Goal: Task Accomplishment & Management: Manage account settings

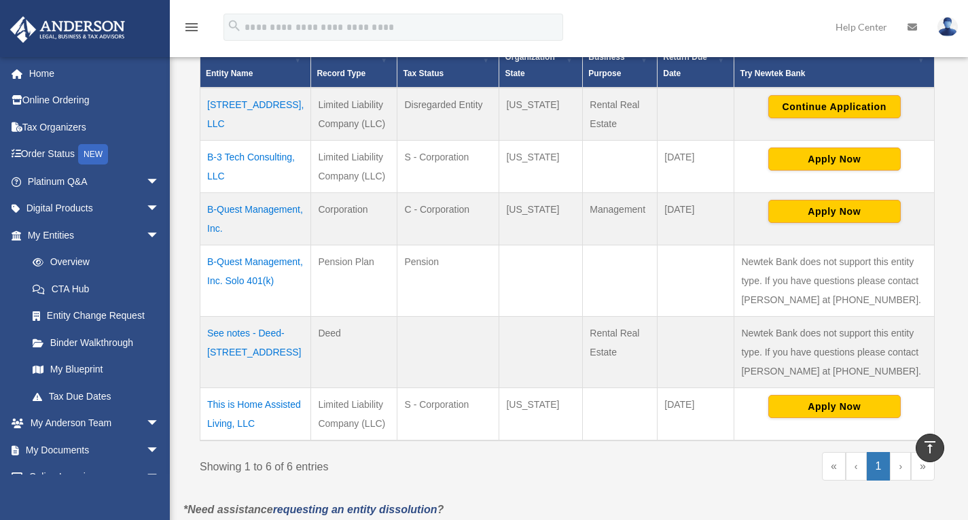
scroll to position [340, 0]
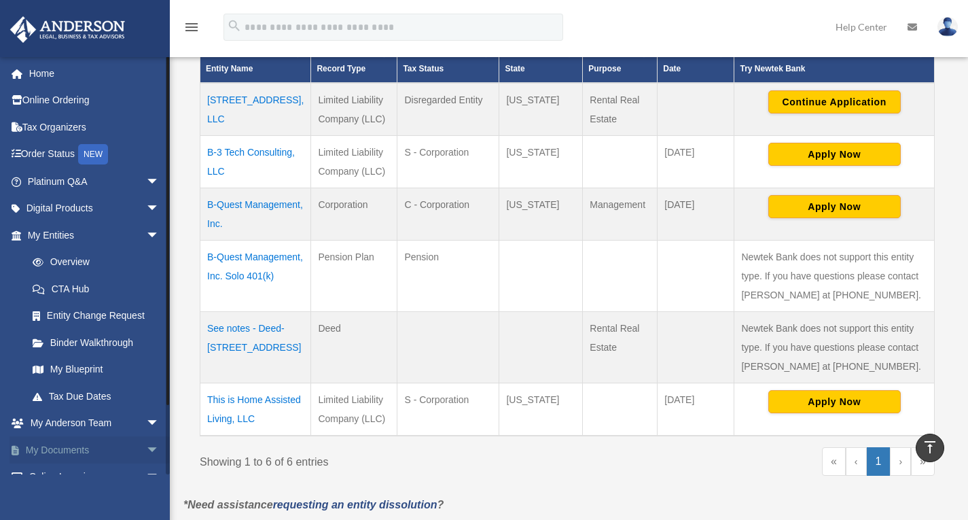
click at [75, 448] on link "My Documents arrow_drop_down" at bounding box center [95, 449] width 170 height 27
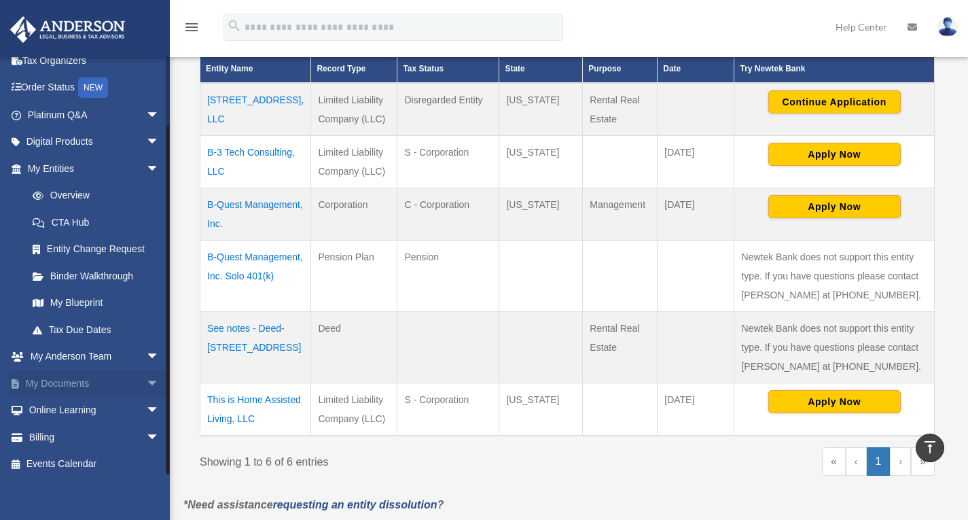
scroll to position [72, 0]
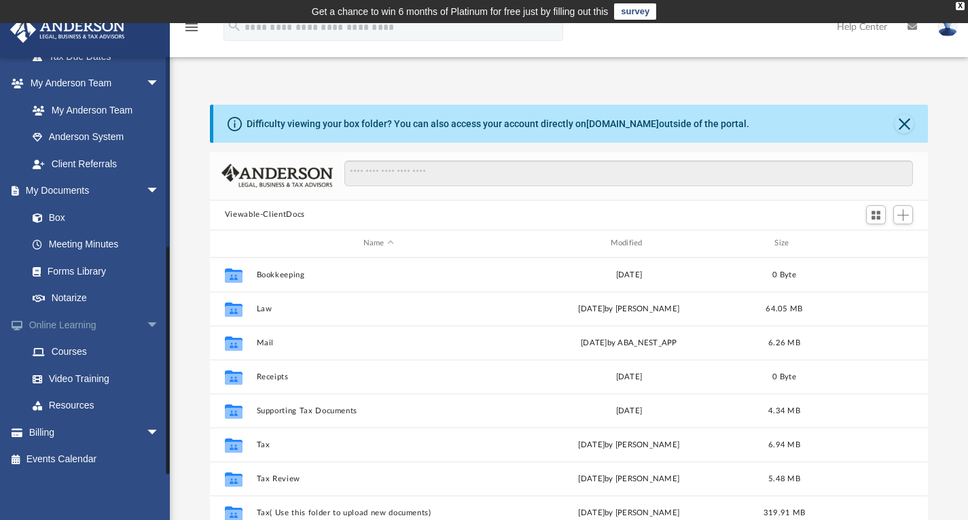
scroll to position [298, 708]
click at [43, 434] on link "Billing arrow_drop_down" at bounding box center [95, 431] width 170 height 27
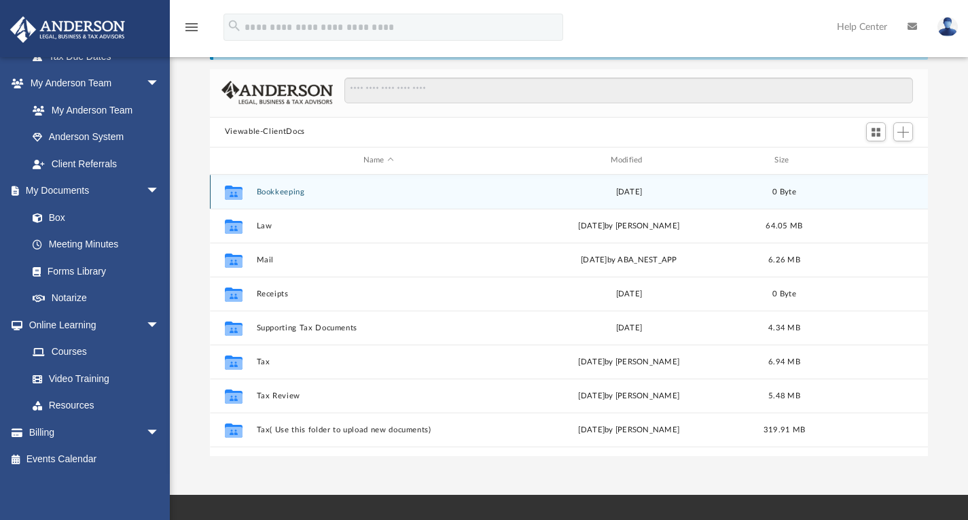
scroll to position [90, 0]
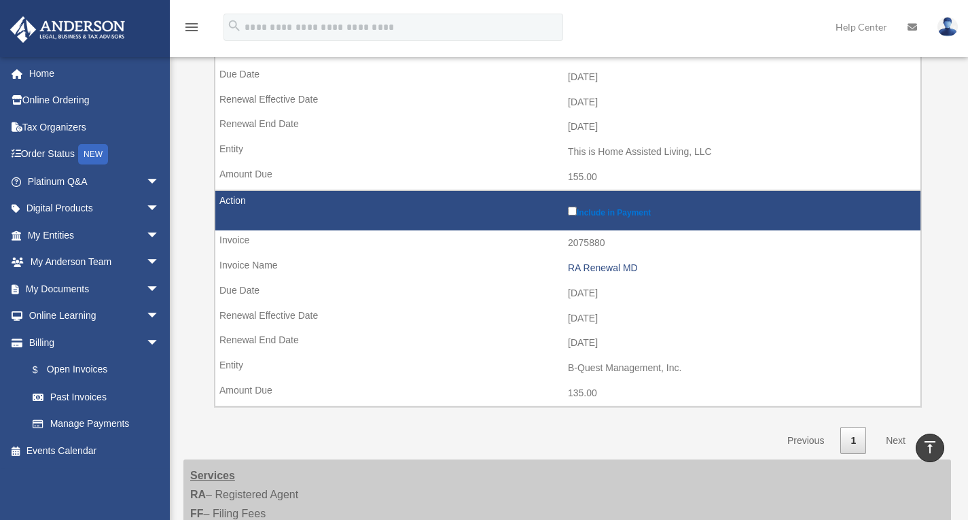
scroll to position [317, 0]
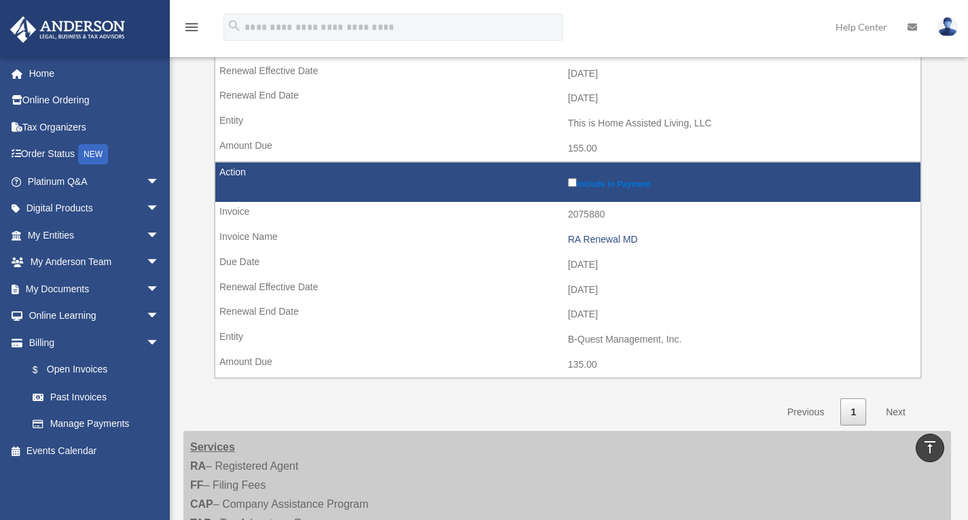
drag, startPoint x: 625, startPoint y: 314, endPoint x: 537, endPoint y: 272, distance: 98.1
click at [537, 272] on tr "Include in Payment 2075880 RA Renewal MD [DATE] [DATE] [DATE] B-Quest Managemen…" at bounding box center [568, 270] width 706 height 216
click at [544, 293] on td "2026-01-01" at bounding box center [567, 290] width 705 height 26
drag, startPoint x: 562, startPoint y: 263, endPoint x: 634, endPoint y: 262, distance: 72.0
click at [634, 262] on td "2025-12-11" at bounding box center [567, 265] width 705 height 26
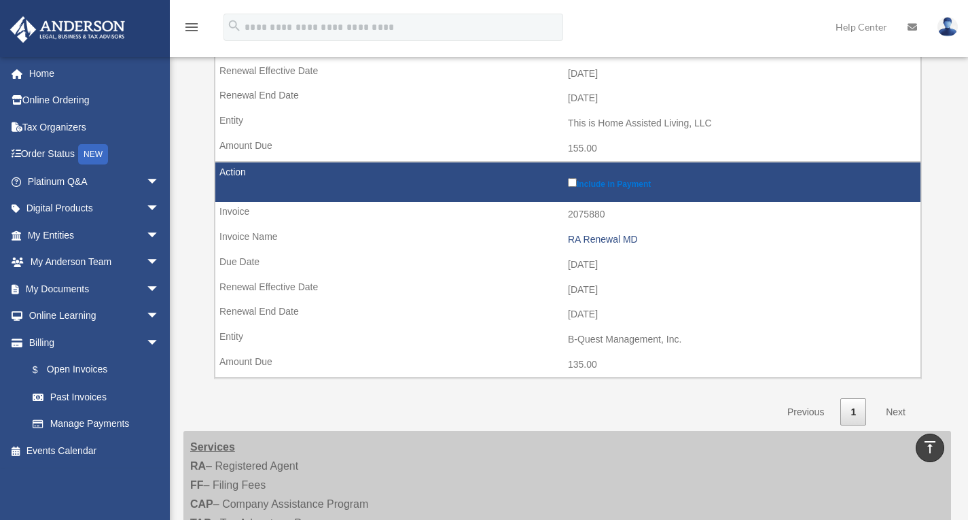
click at [637, 287] on td "2026-01-01" at bounding box center [567, 290] width 705 height 26
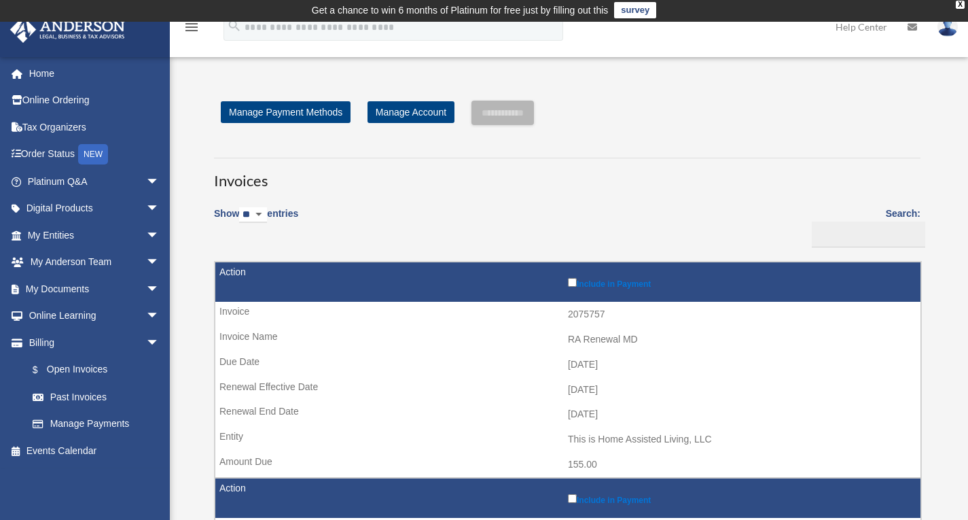
scroll to position [0, 0]
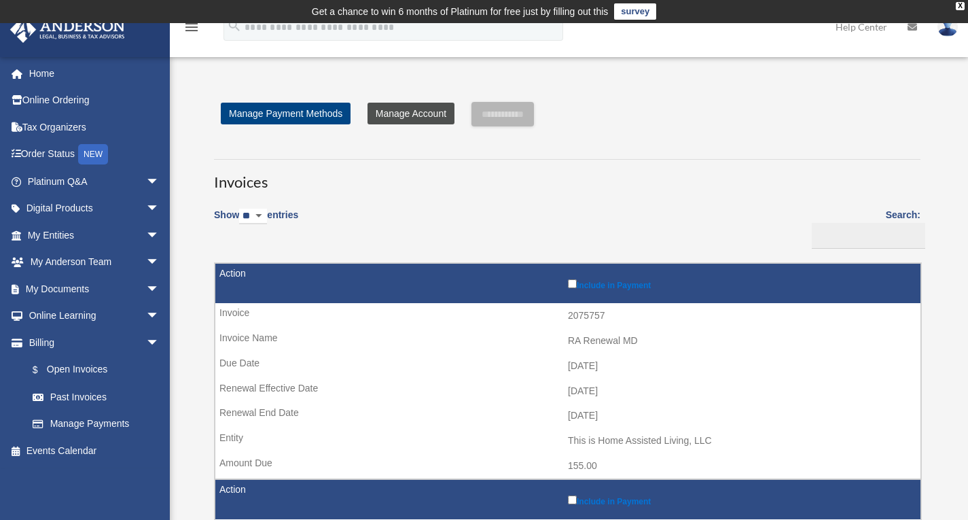
click at [397, 115] on link "Manage Account" at bounding box center [410, 114] width 87 height 22
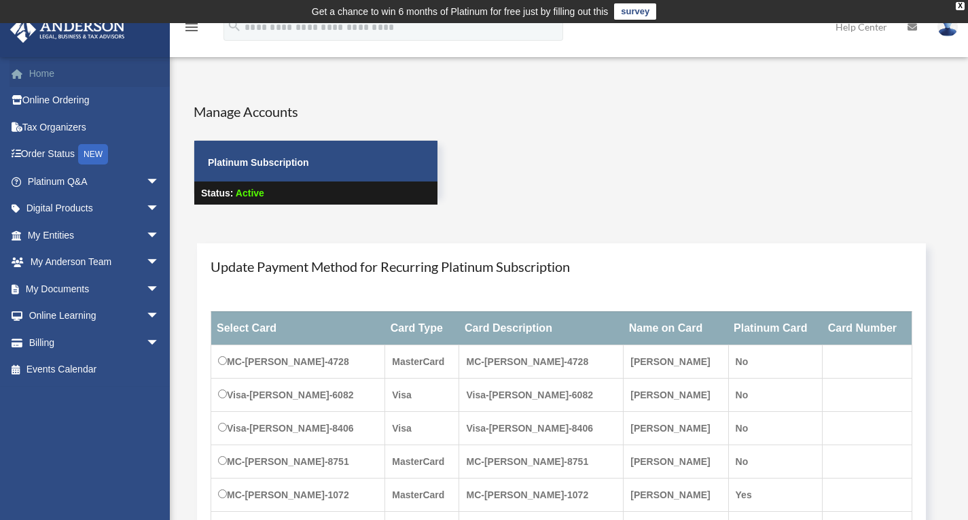
click at [49, 71] on link "Home" at bounding box center [95, 73] width 170 height 27
